Goal: Transaction & Acquisition: Purchase product/service

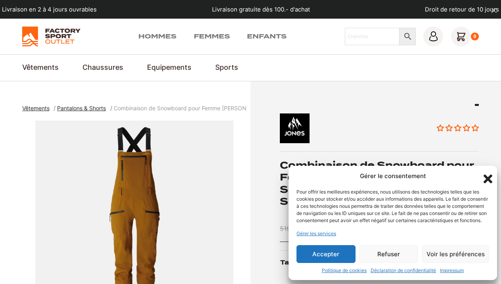
click at [337, 253] on button "Accepter" at bounding box center [325, 254] width 59 height 18
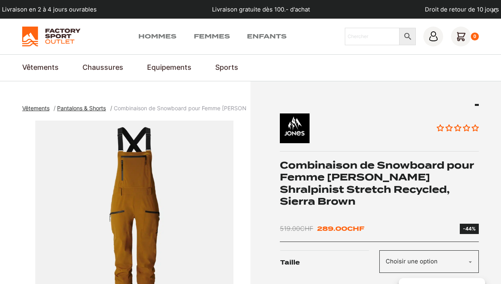
click at [93, 107] on span "Pantalons & Shorts" at bounding box center [81, 108] width 49 height 7
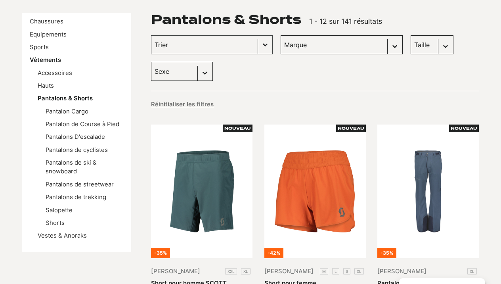
scroll to position [118, 0]
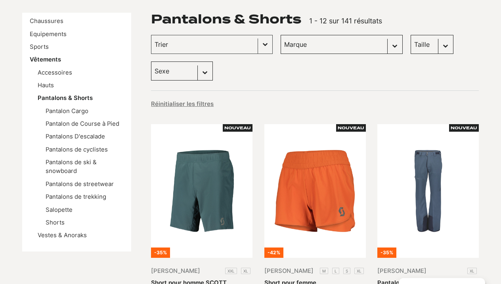
select select "jones-snowboards"
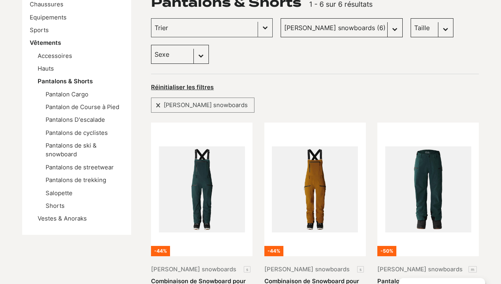
scroll to position [78, 0]
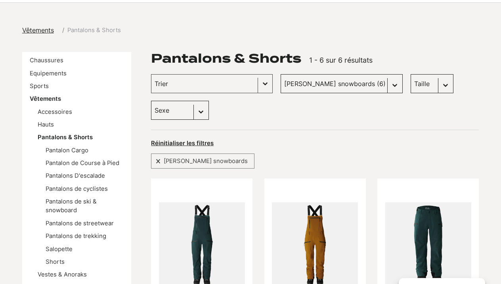
click at [470, 83] on div "Trier Trier le contenu Trier Plus récents Plus anciens Prix croissants Prix déc…" at bounding box center [315, 97] width 328 height 46
select select "s"
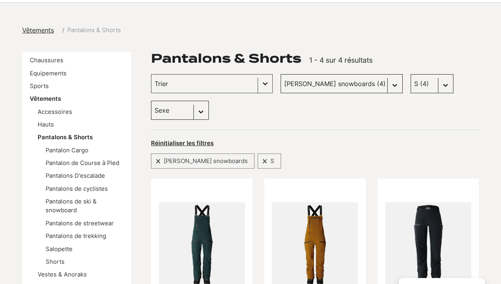
click at [388, 138] on div "Réinitialiser les filtres" at bounding box center [315, 143] width 328 height 11
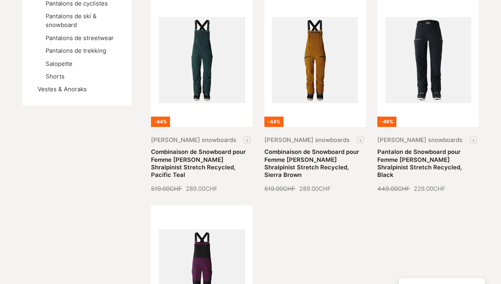
scroll to position [264, 0]
click at [447, 231] on div "-44% Jones snowboards s Combinaison de Snowboard pour Femme JONES Shralpinist S…" at bounding box center [315, 187] width 328 height 389
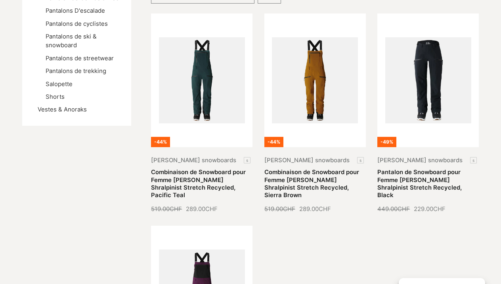
scroll to position [240, 0]
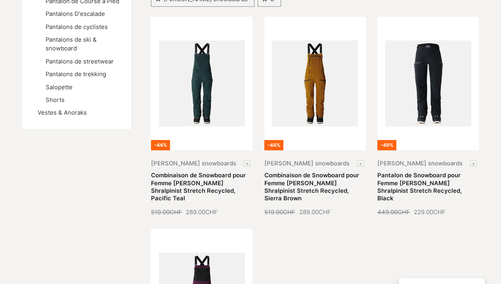
click at [447, 240] on div "-44% Jones snowboards s Combinaison de Snowboard pour Femme JONES Shralpinist S…" at bounding box center [315, 211] width 328 height 389
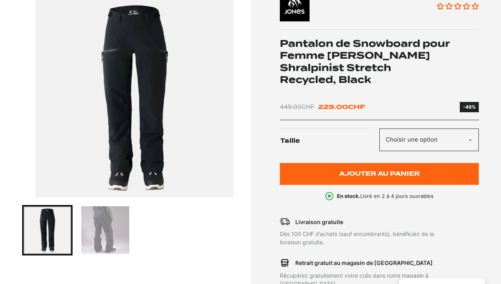
scroll to position [121, 0]
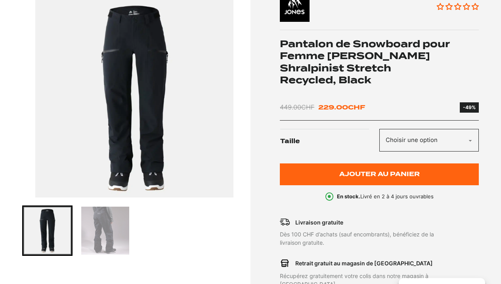
click at [179, 102] on img "1 of 2" at bounding box center [134, 98] width 224 height 198
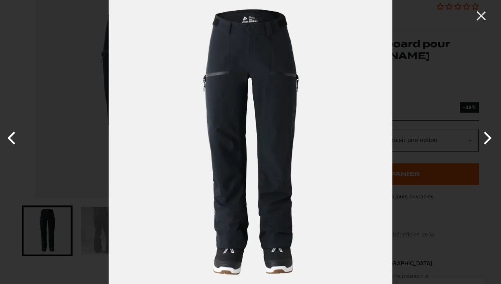
click at [483, 139] on button "Next" at bounding box center [486, 138] width 30 height 40
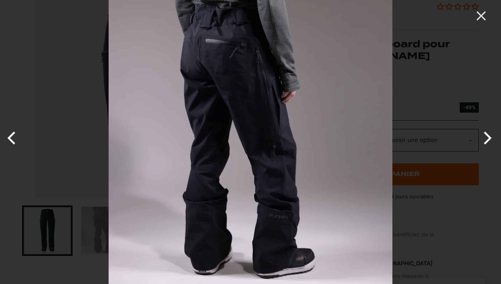
click at [280, 216] on img at bounding box center [251, 142] width 284 height 284
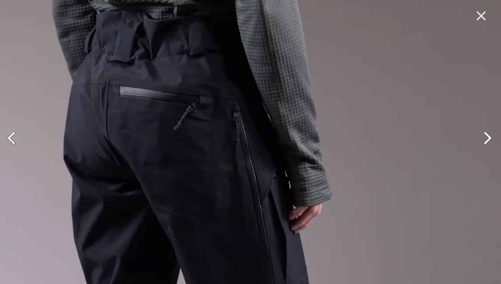
click at [485, 137] on button "Next" at bounding box center [486, 138] width 30 height 40
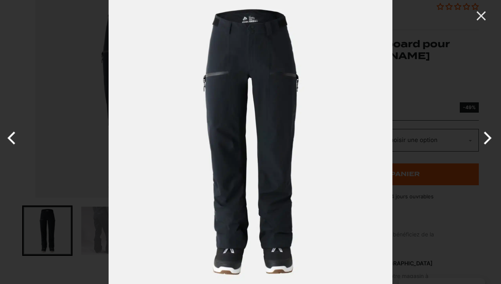
click at [485, 138] on button "Next" at bounding box center [486, 138] width 30 height 40
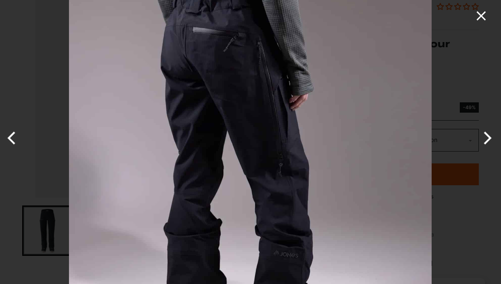
click at [481, 15] on icon "Close" at bounding box center [480, 15] width 9 height 9
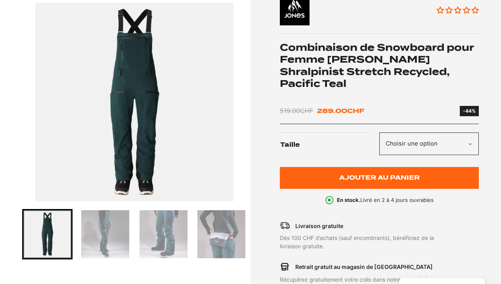
scroll to position [117, 0]
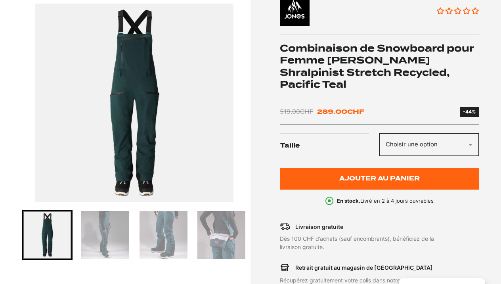
click at [202, 91] on img "1 of 4" at bounding box center [134, 103] width 224 height 198
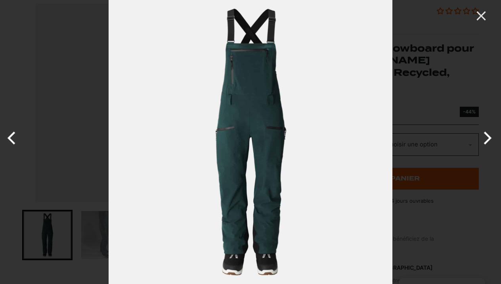
click at [488, 141] on button "Next" at bounding box center [486, 138] width 30 height 40
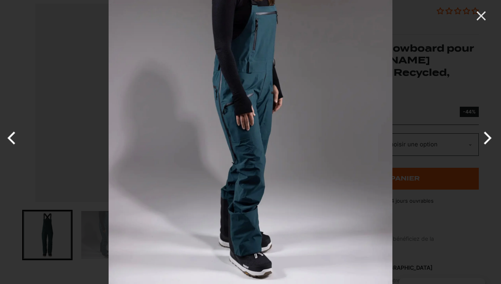
click at [489, 142] on button "Next" at bounding box center [486, 138] width 30 height 40
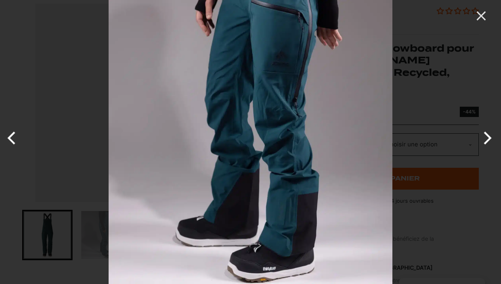
click at [489, 142] on button "Next" at bounding box center [486, 138] width 30 height 40
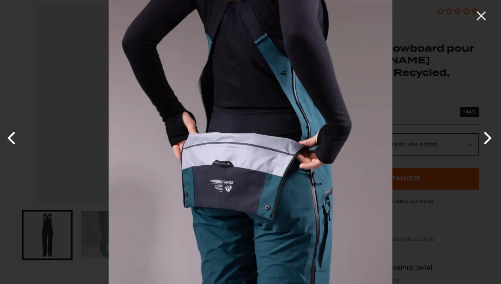
click at [489, 142] on button "Next" at bounding box center [486, 138] width 30 height 40
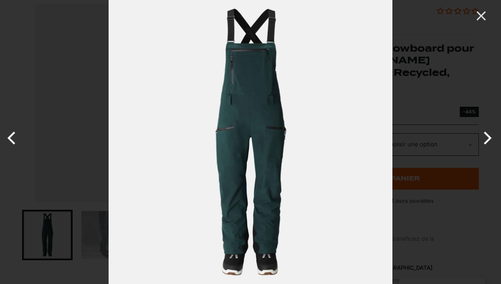
click at [489, 142] on button "Next" at bounding box center [486, 138] width 30 height 40
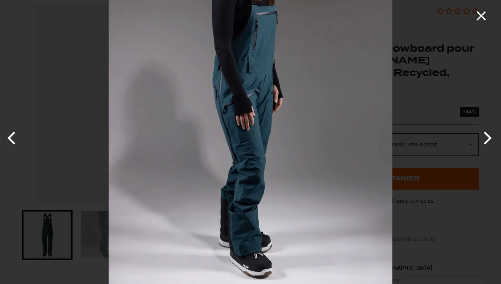
click at [481, 13] on icon "Close" at bounding box center [481, 16] width 16 height 16
